Goal: Information Seeking & Learning: Check status

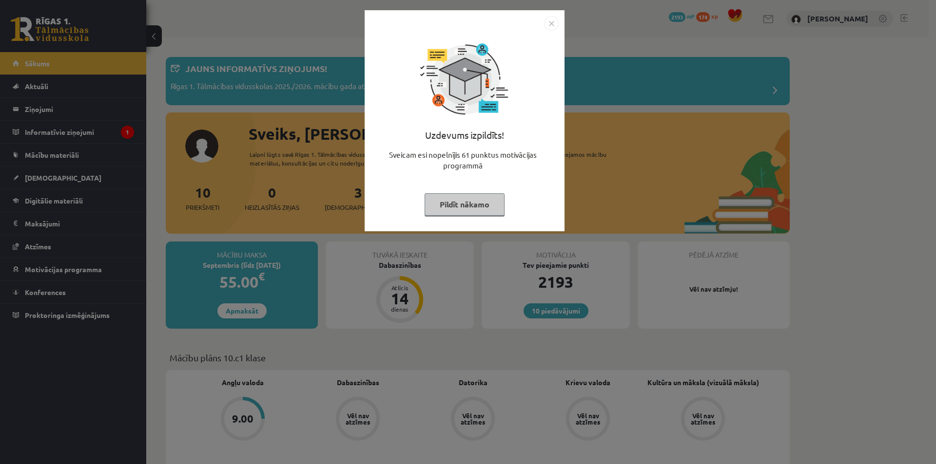
drag, startPoint x: 246, startPoint y: 132, endPoint x: 392, endPoint y: 105, distance: 148.6
click at [246, 132] on div "Uzdevums izpildīts! Sveicam esi nopelnījis 61 punktus motivācijas programmā Pil…" at bounding box center [468, 232] width 936 height 464
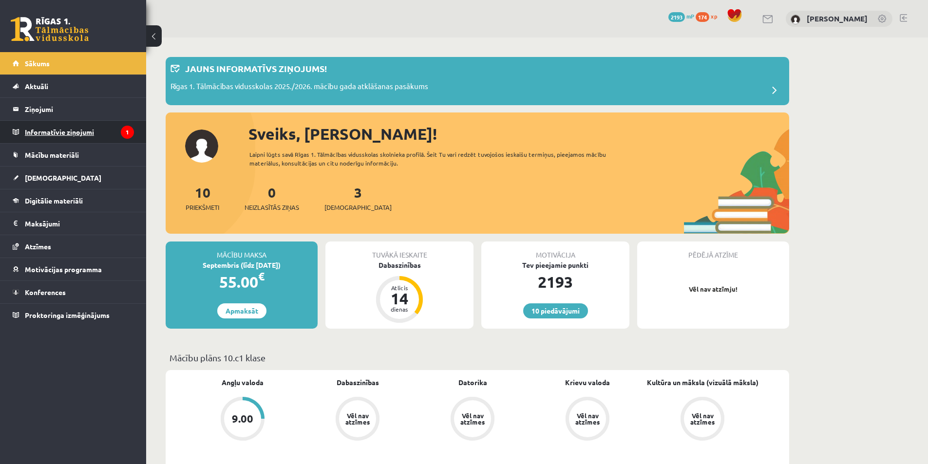
click at [102, 131] on legend "Informatīvie ziņojumi 1" at bounding box center [79, 132] width 109 height 22
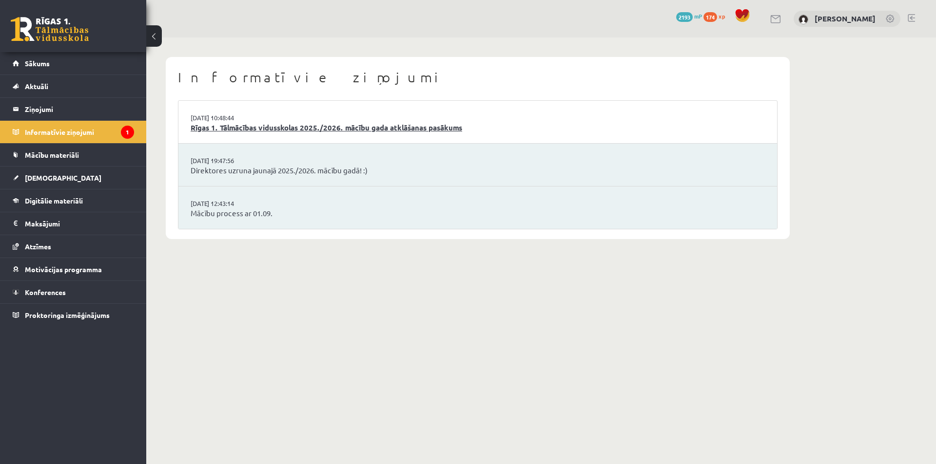
click at [249, 132] on link "Rīgas 1. Tālmācības vidusskolas 2025./2026. mācību gada atklāšanas pasākums" at bounding box center [478, 127] width 574 height 11
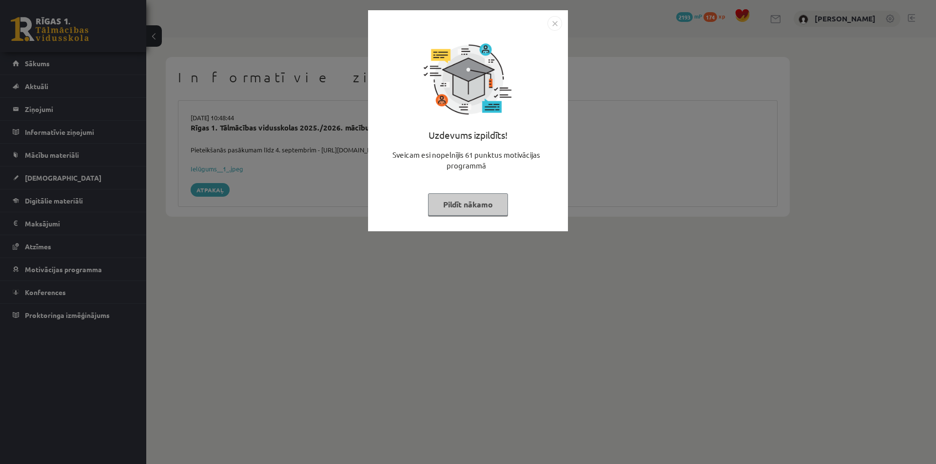
click at [458, 208] on button "Pildīt nākamo" at bounding box center [468, 204] width 80 height 22
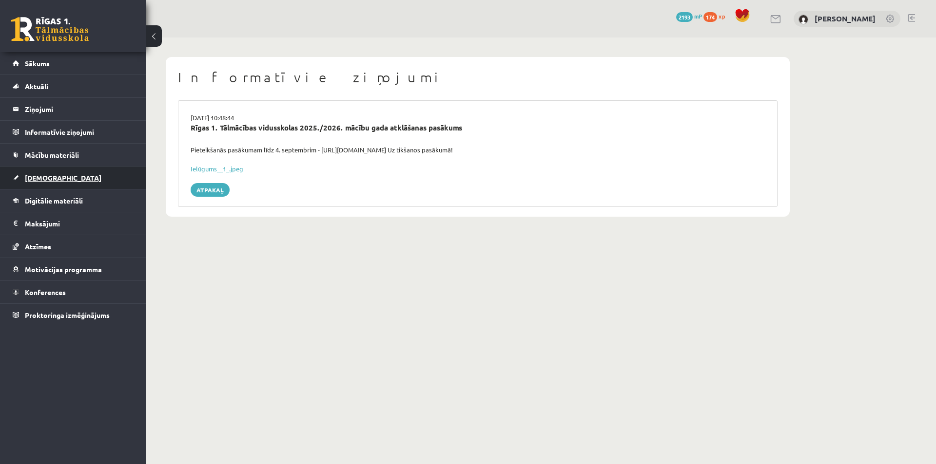
click at [86, 174] on link "[DEMOGRAPHIC_DATA]" at bounding box center [73, 178] width 121 height 22
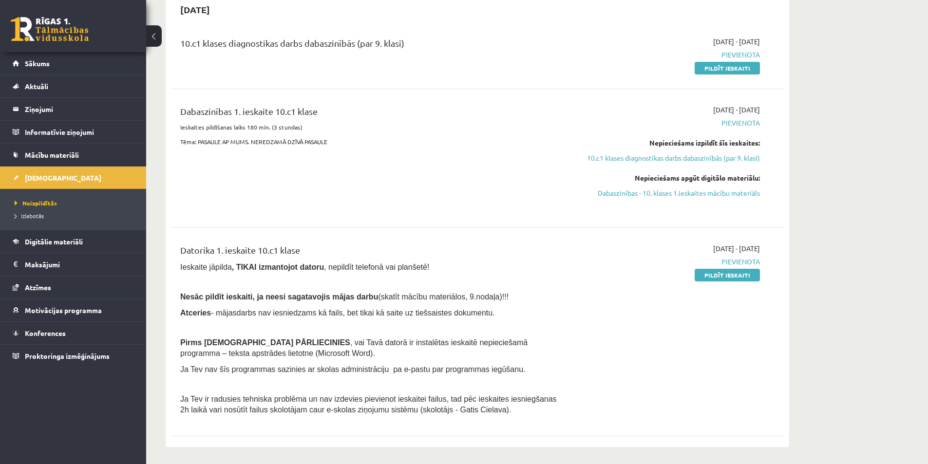
scroll to position [97, 0]
